Goal: Information Seeking & Learning: Learn about a topic

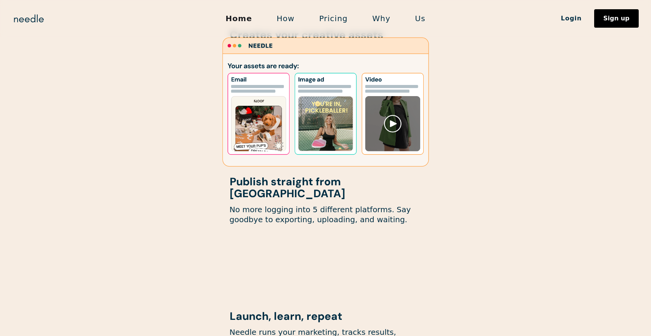
scroll to position [1073, 0]
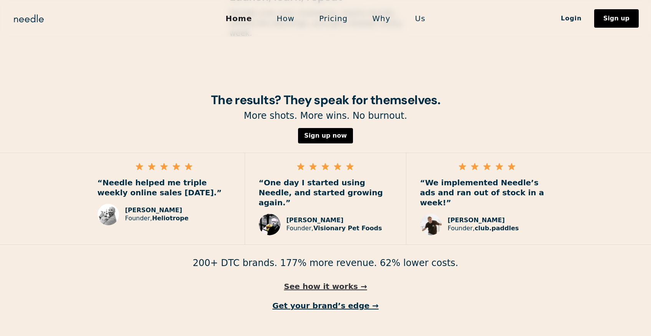
click at [323, 281] on link "See how it works →" at bounding box center [325, 286] width 651 height 10
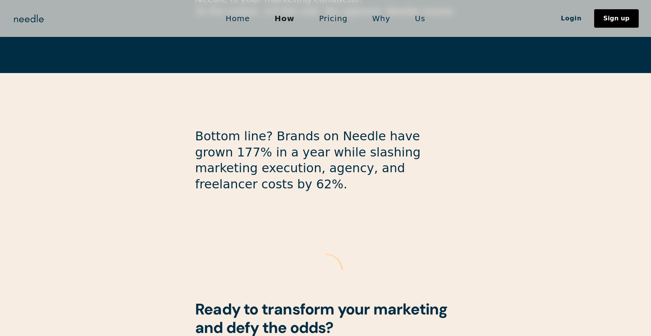
scroll to position [2054, 0]
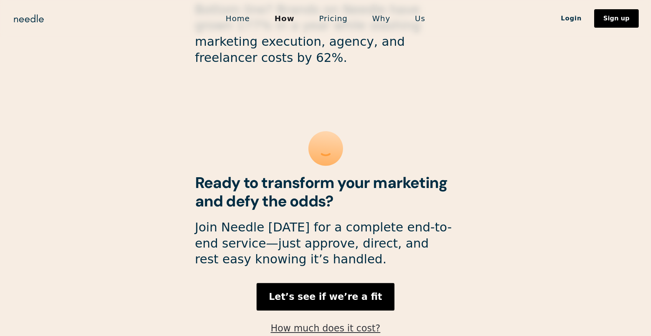
click at [345, 323] on link "How much does it cost?" at bounding box center [326, 328] width 110 height 11
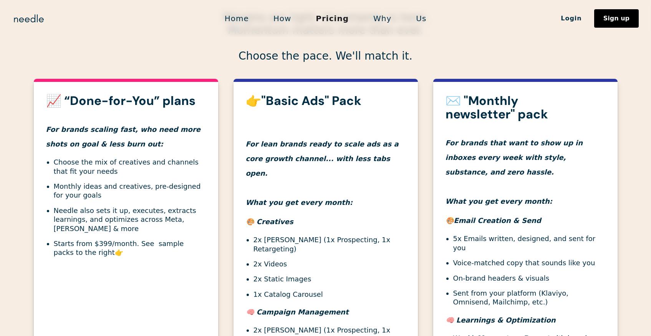
scroll to position [255, 0]
